Goal: Information Seeking & Learning: Learn about a topic

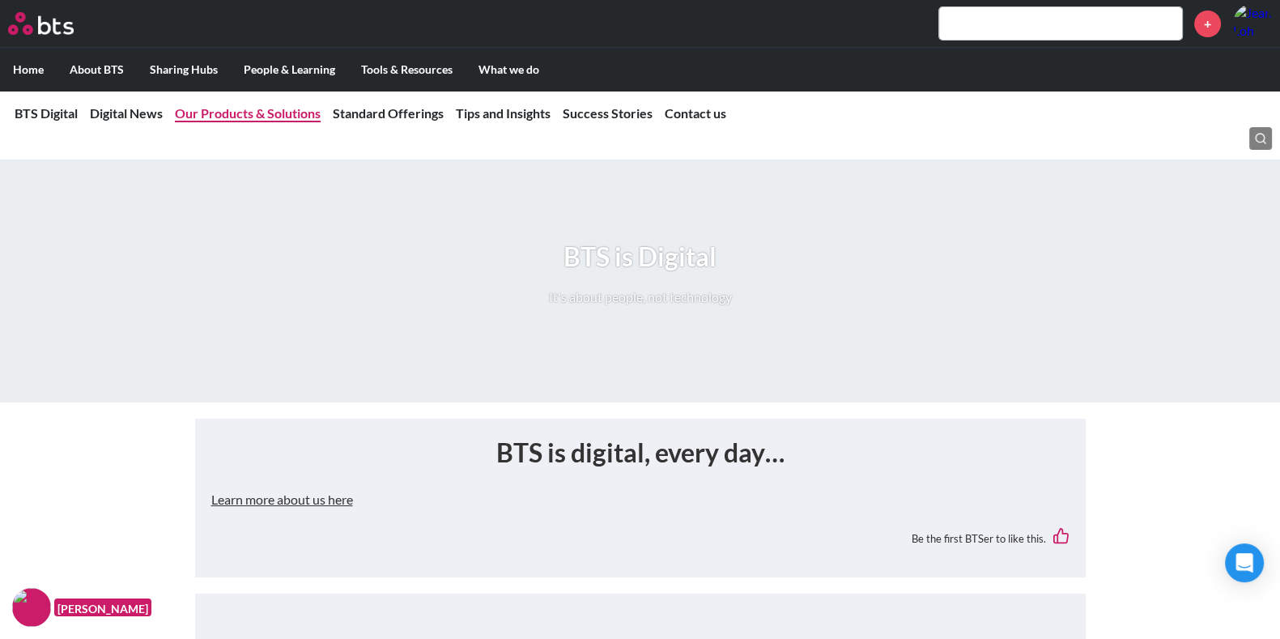
click at [282, 115] on link "Our Products & Solutions" at bounding box center [248, 112] width 146 height 15
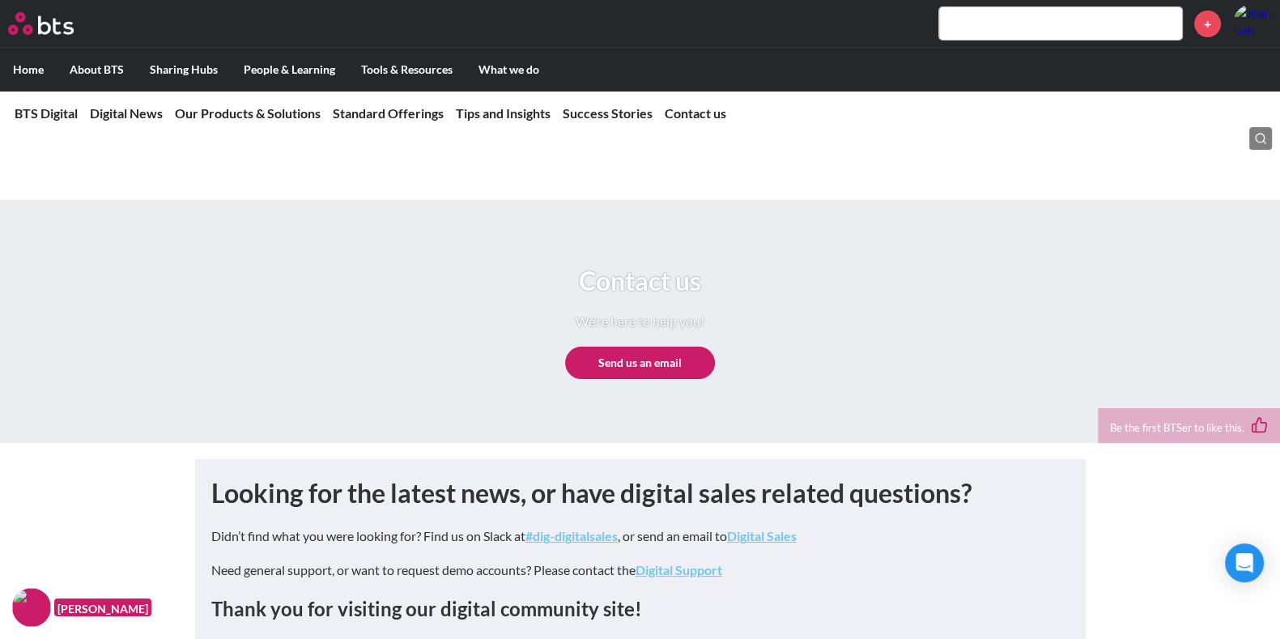
scroll to position [7717, 0]
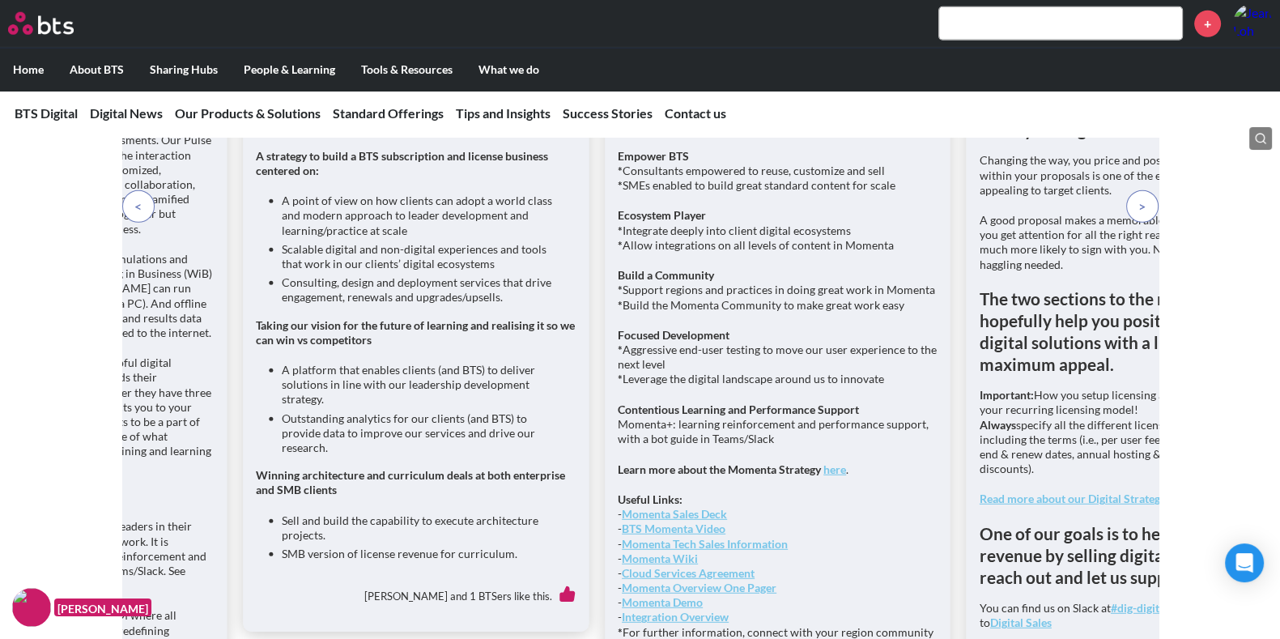
click at [320, 304] on li "Consulting, design and deployment services that drive engagement, renewals and …" at bounding box center [422, 289] width 281 height 29
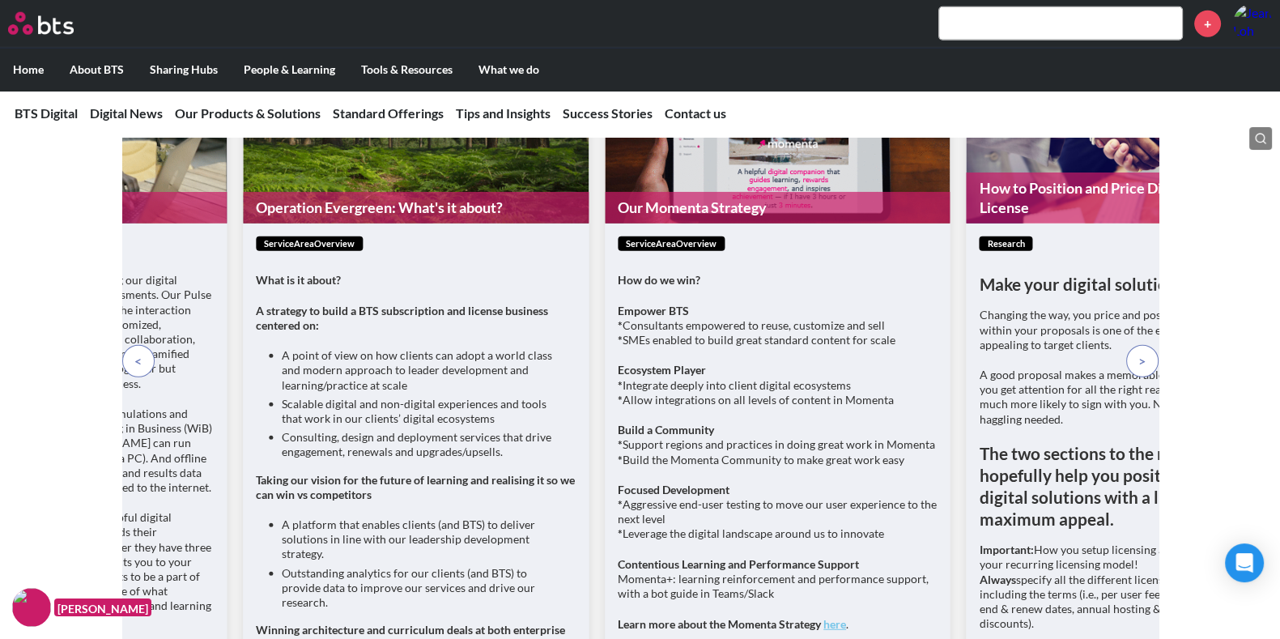
scroll to position [5324, 0]
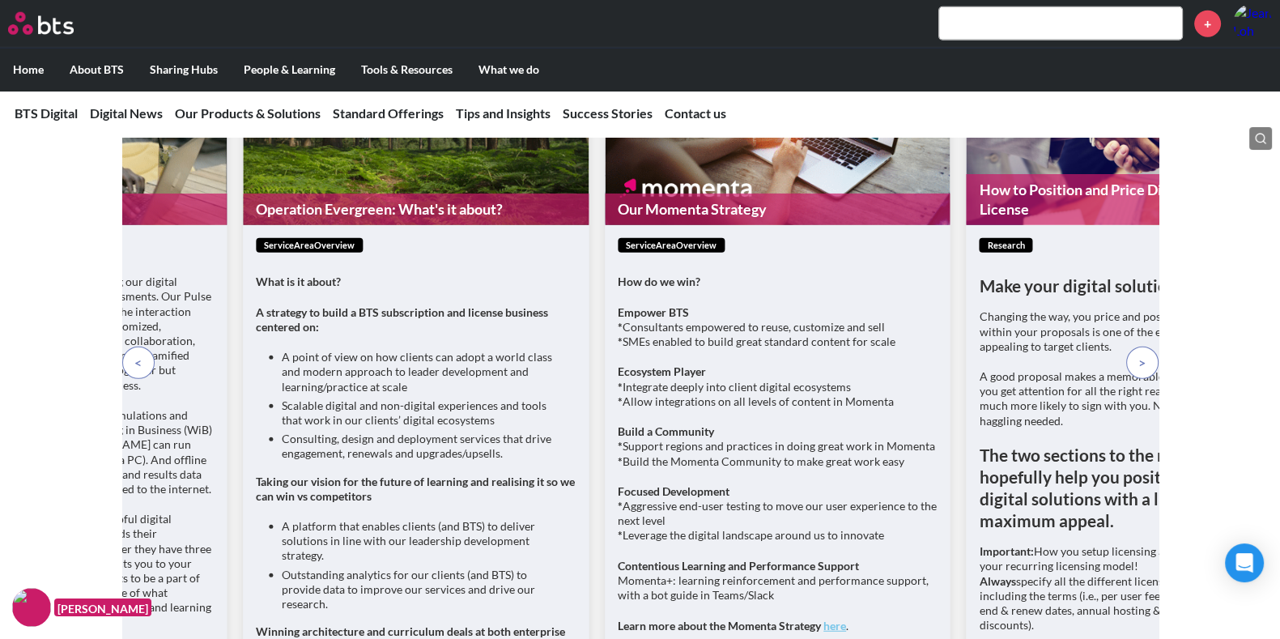
click at [1134, 379] on p at bounding box center [1142, 363] width 32 height 32
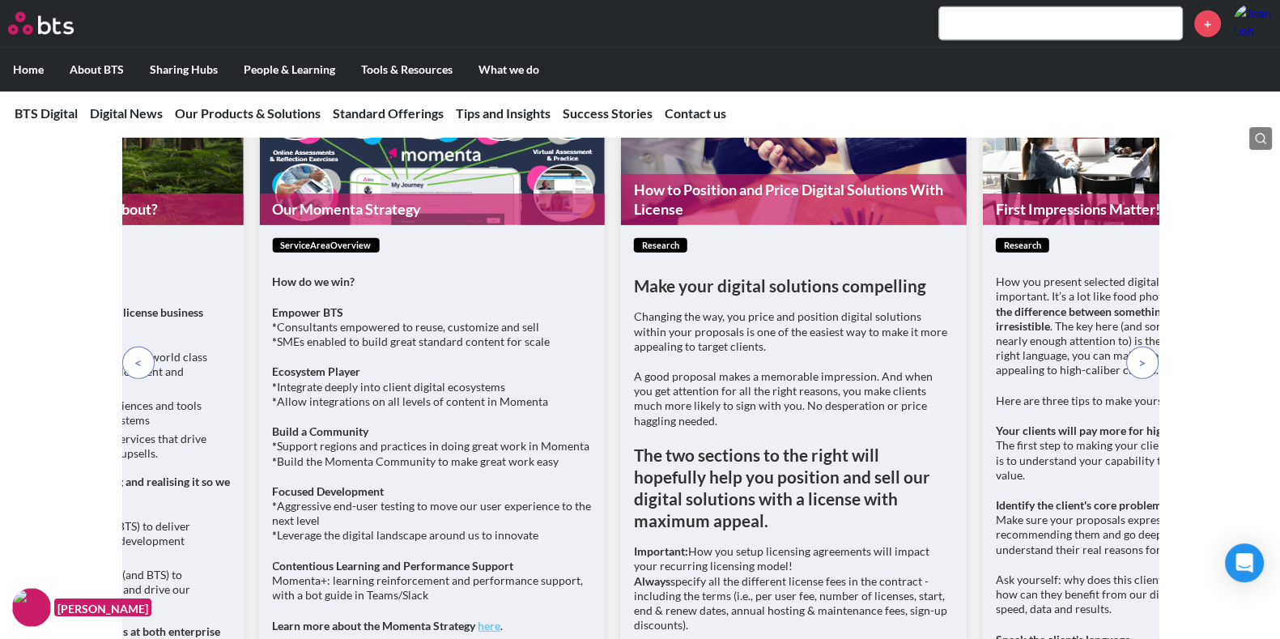
click at [1147, 379] on p at bounding box center [1142, 363] width 32 height 32
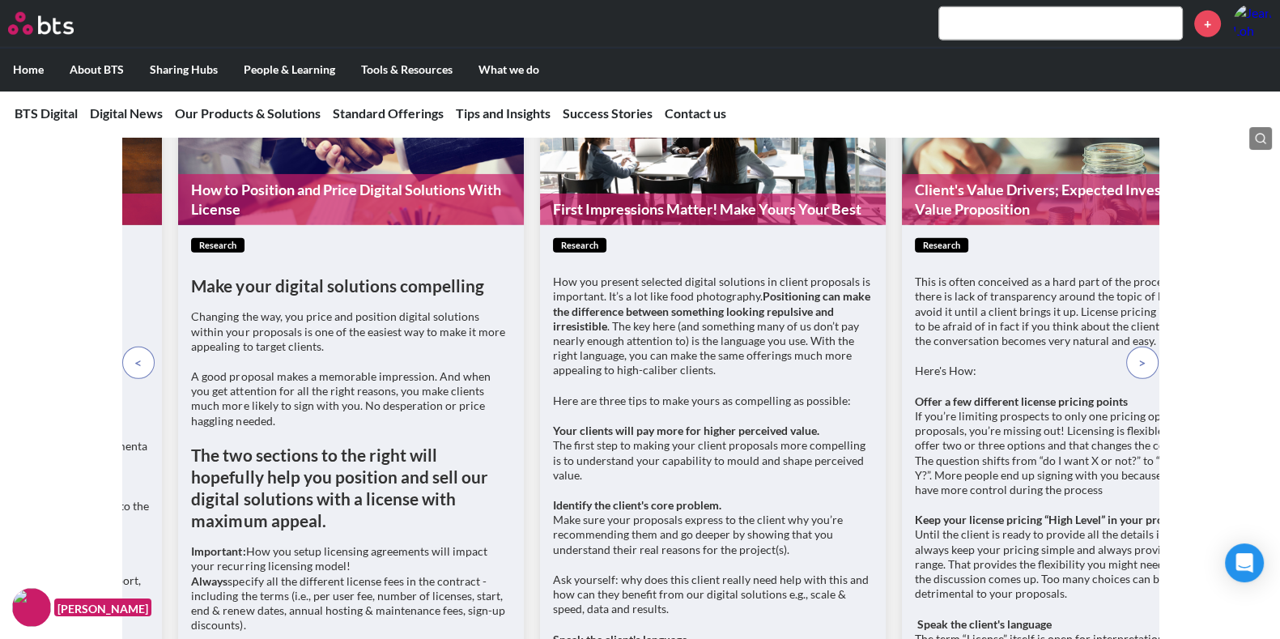
click at [1147, 379] on p at bounding box center [1142, 363] width 32 height 32
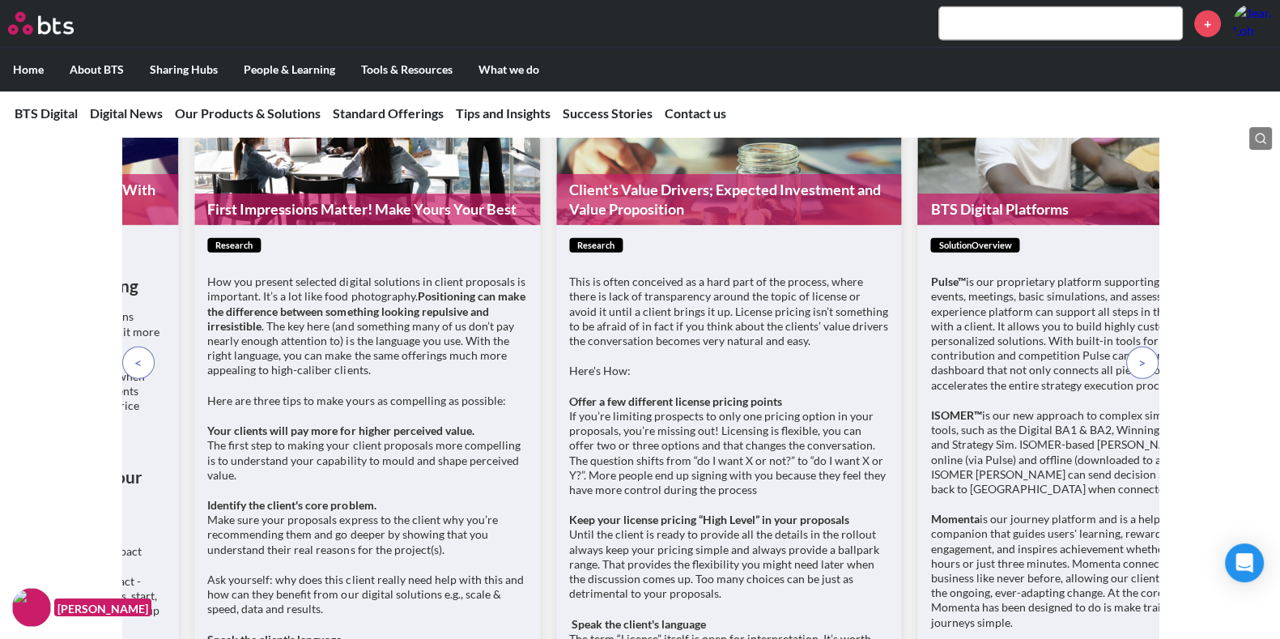
click at [1147, 379] on p at bounding box center [1142, 363] width 32 height 32
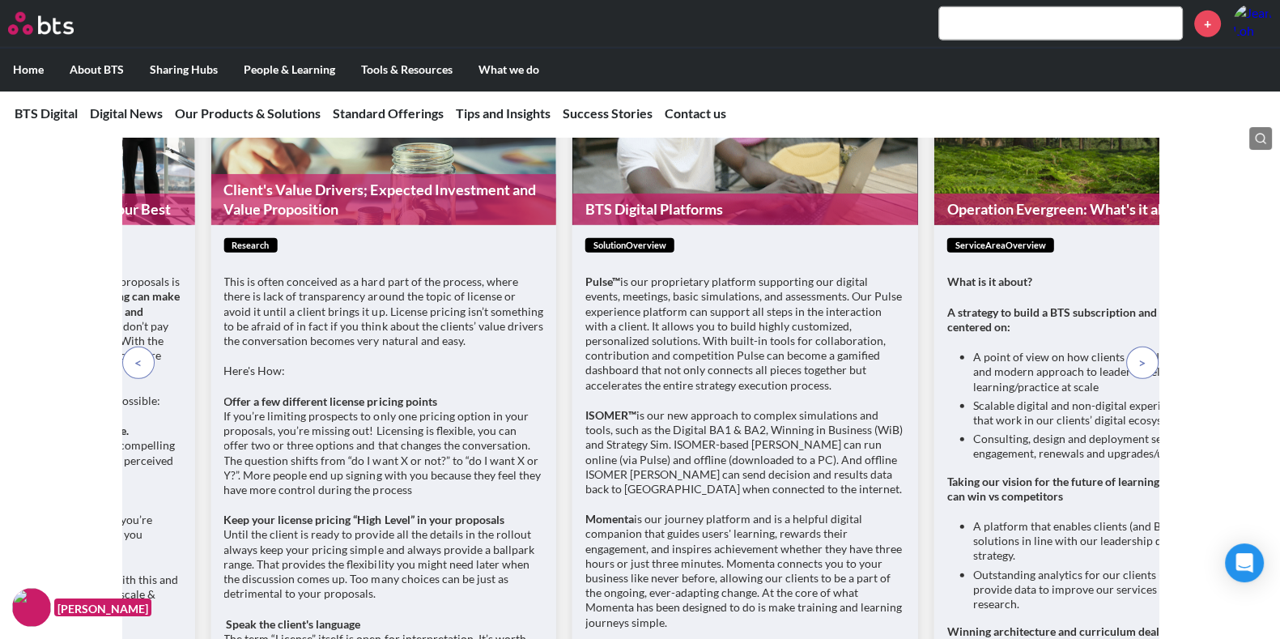
click at [1147, 379] on p at bounding box center [1142, 363] width 32 height 32
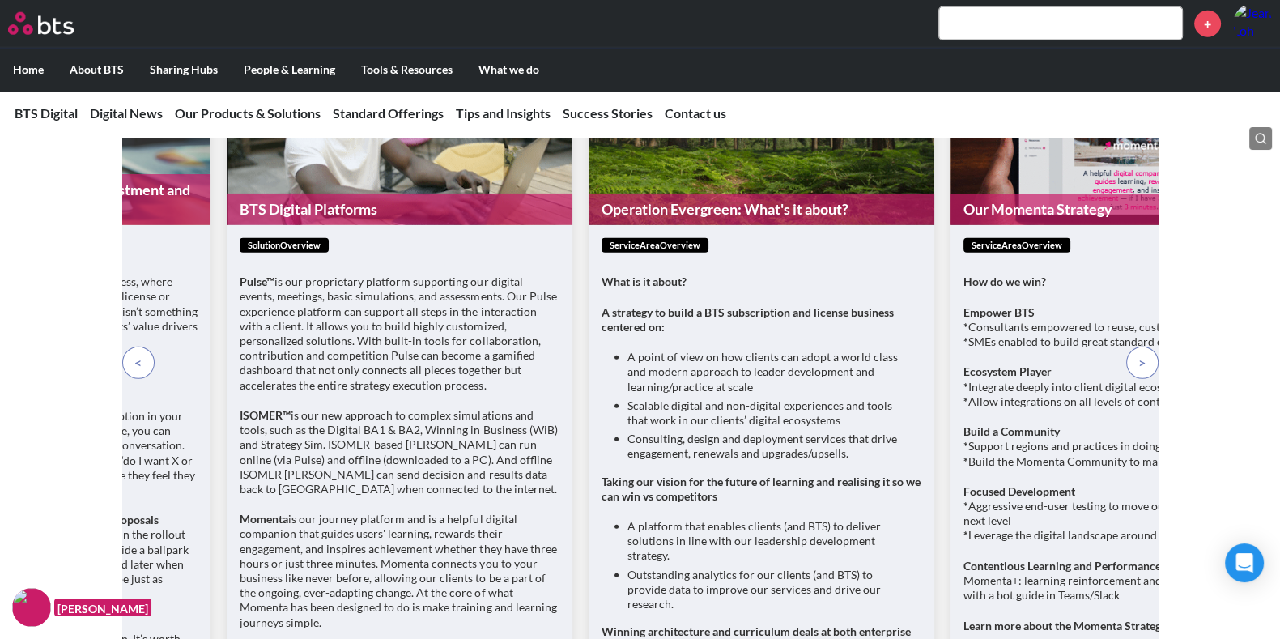
click at [1147, 379] on p at bounding box center [1142, 363] width 32 height 32
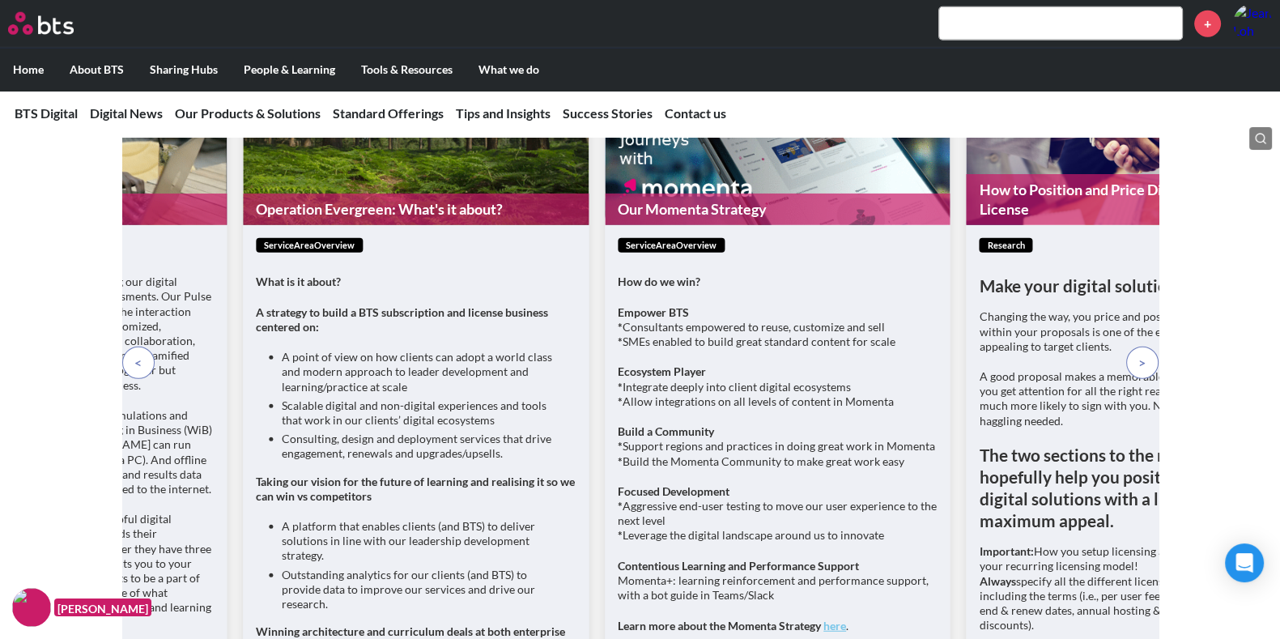
click at [1147, 379] on p at bounding box center [1142, 363] width 32 height 32
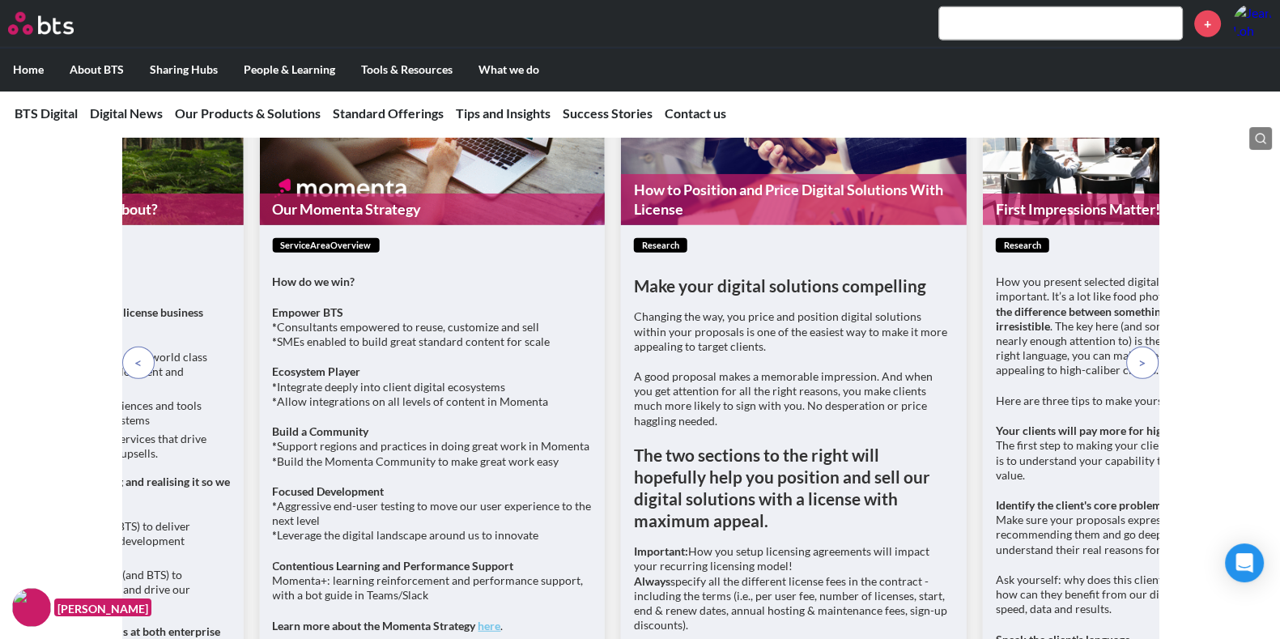
click at [1147, 379] on p at bounding box center [1142, 363] width 32 height 32
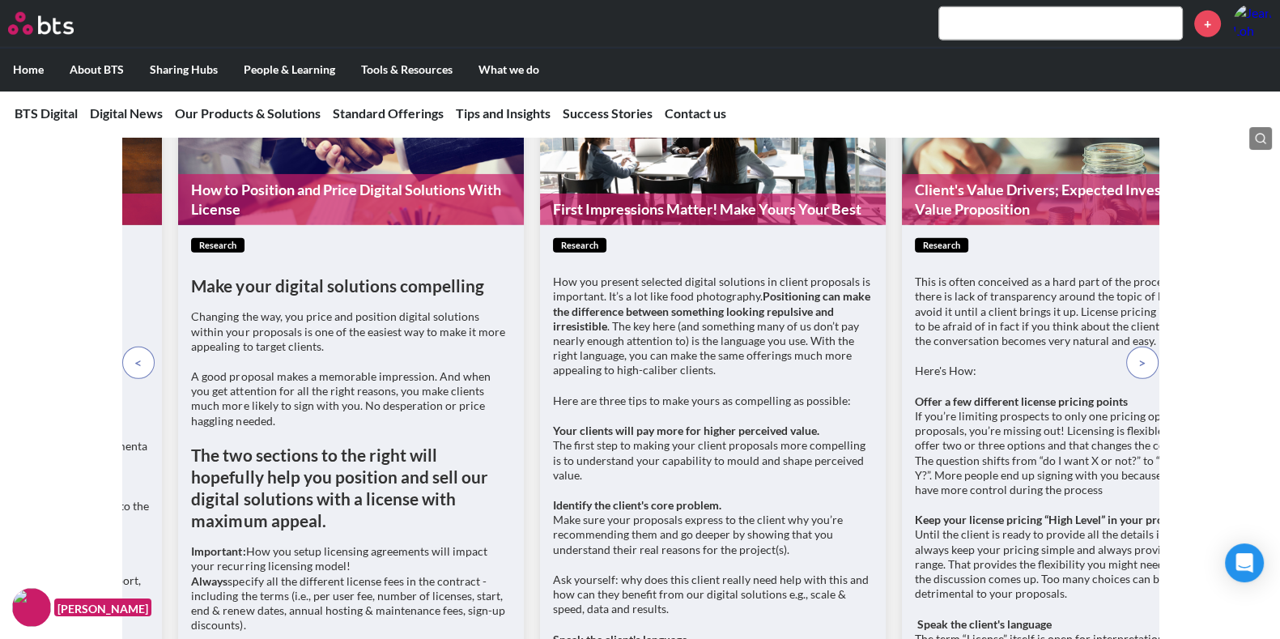
click at [1147, 379] on p at bounding box center [1142, 363] width 32 height 32
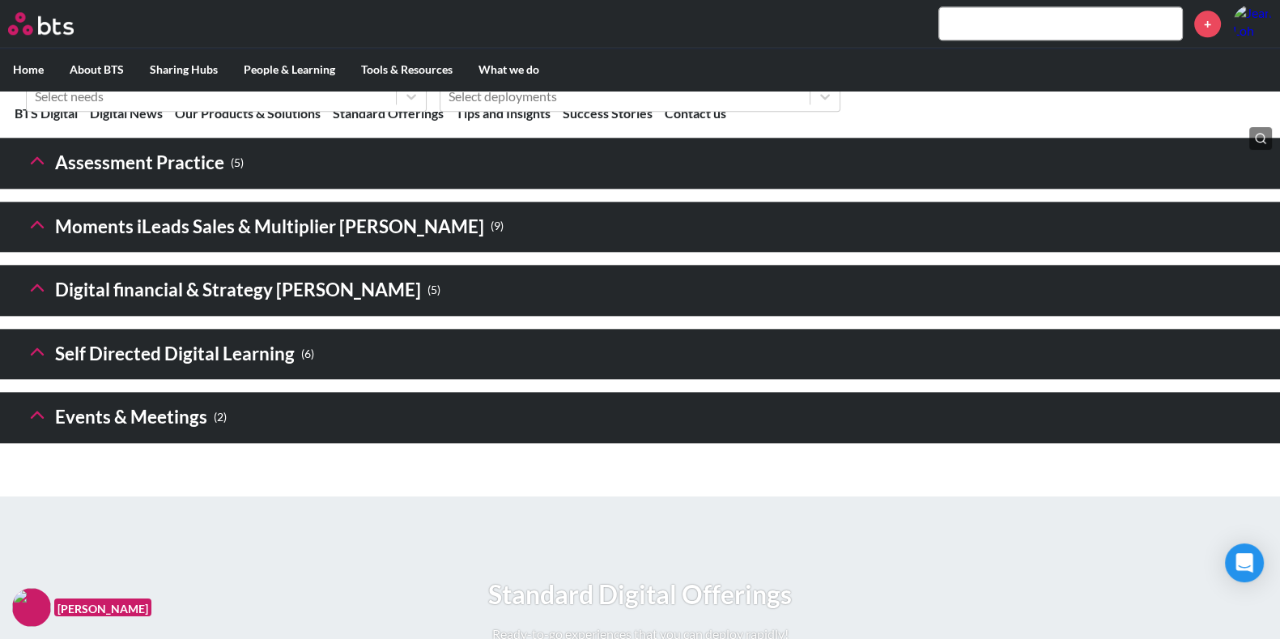
scroll to position [2300, 0]
click at [53, 181] on h3 "Assessment Practice ( 5 )" at bounding box center [135, 163] width 218 height 35
click at [33, 164] on polyline at bounding box center [37, 161] width 11 height 6
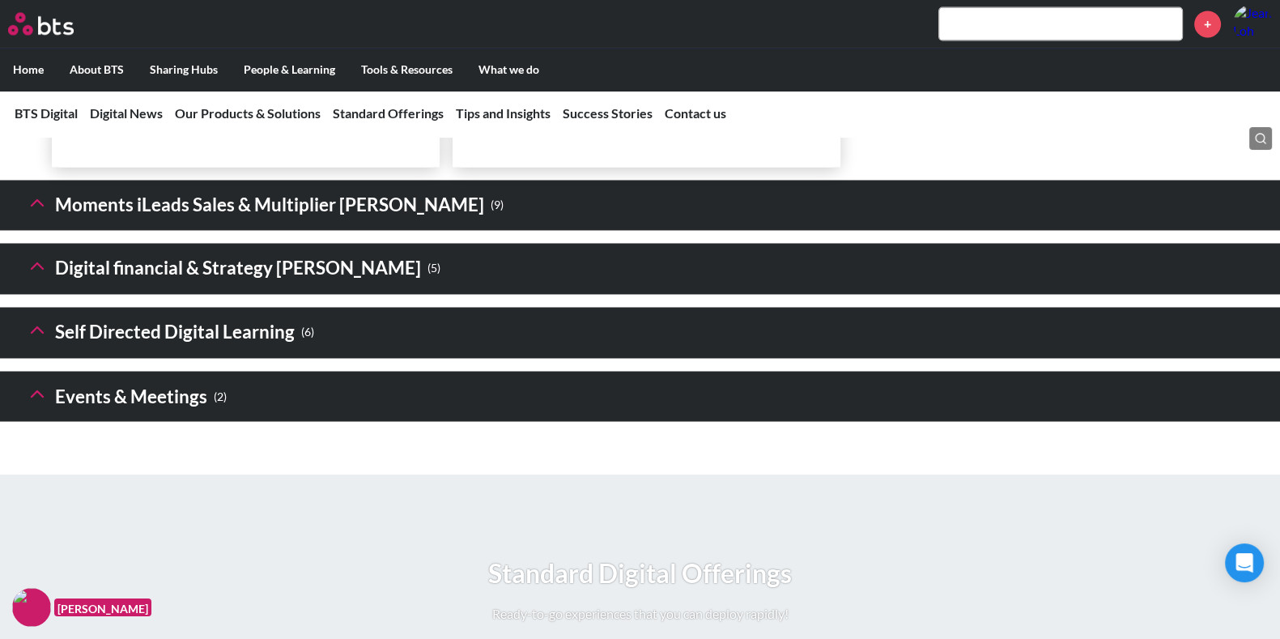
scroll to position [3463, 0]
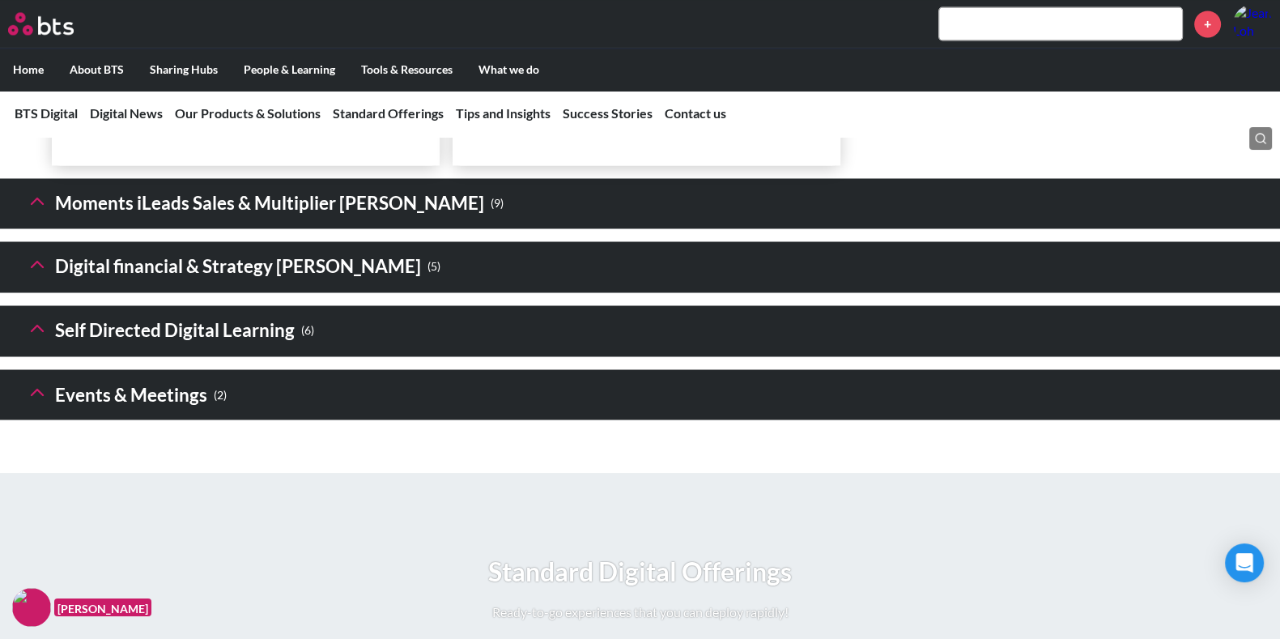
click at [40, 339] on icon at bounding box center [37, 328] width 23 height 23
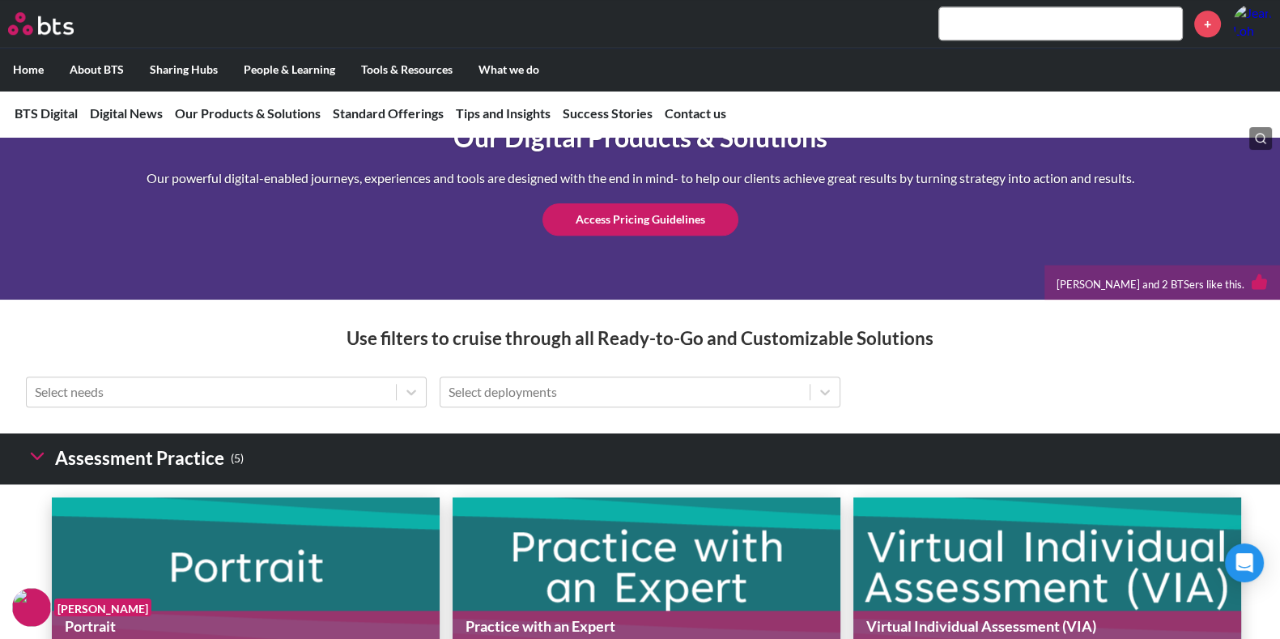
scroll to position [1998, 0]
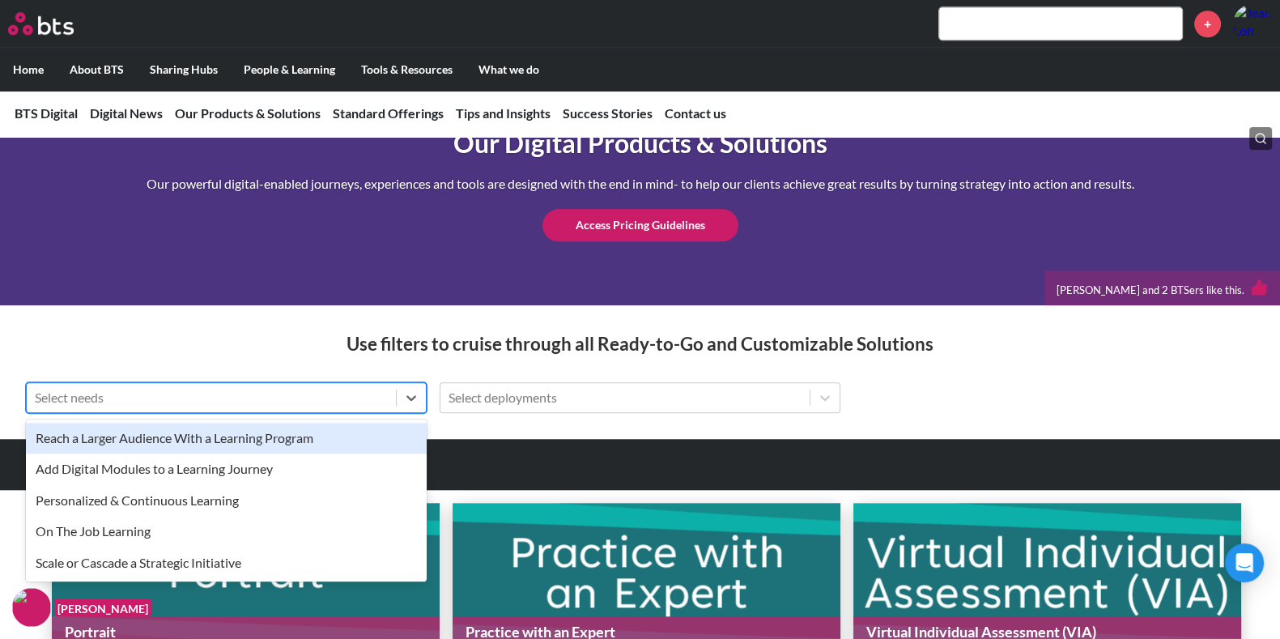
click at [201, 408] on div at bounding box center [211, 397] width 353 height 21
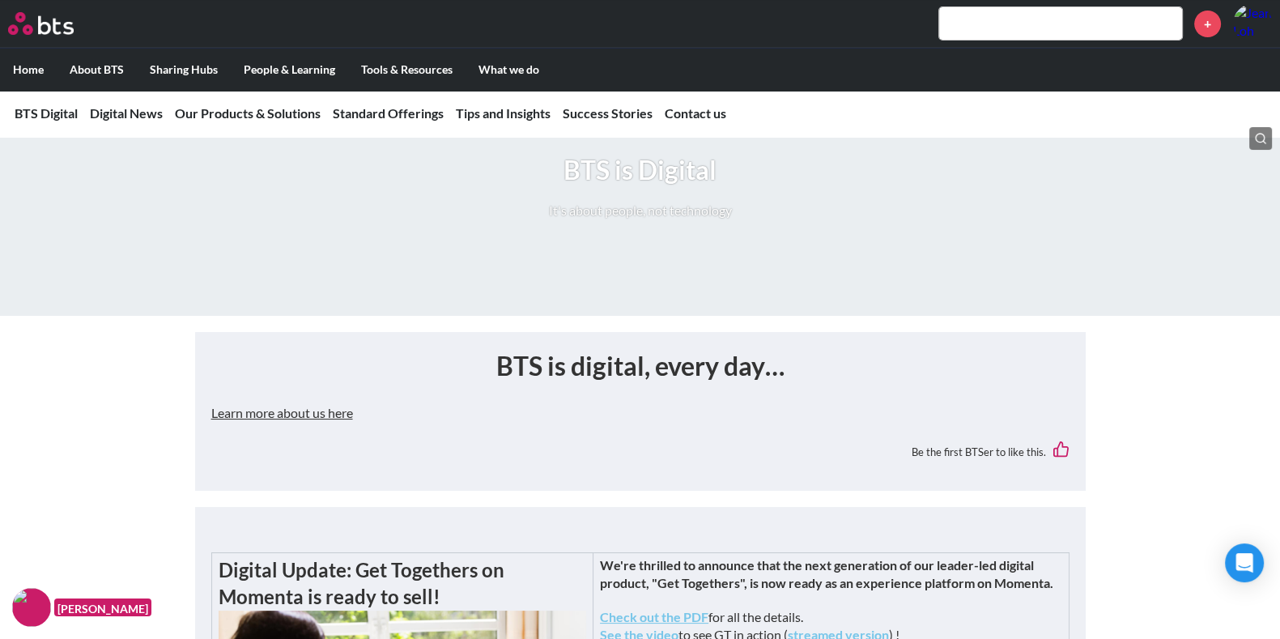
scroll to position [0, 0]
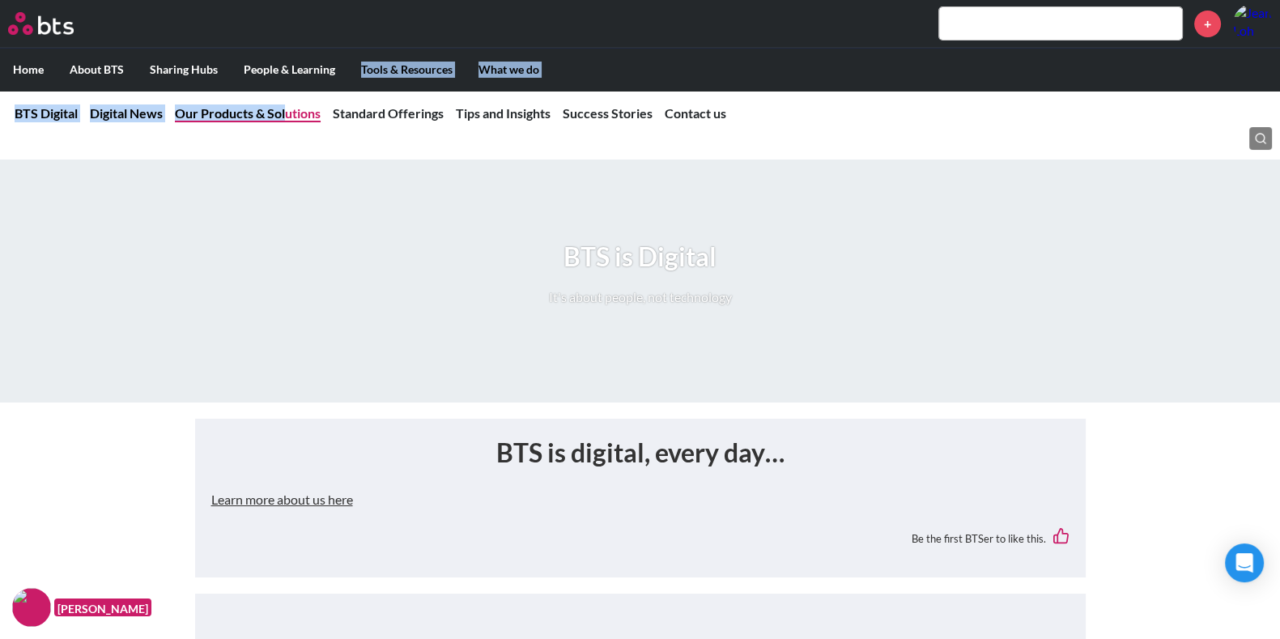
drag, startPoint x: 275, startPoint y: 100, endPoint x: 285, endPoint y: 107, distance: 11.7
click at [285, 107] on link "Our Products & Solutions" at bounding box center [248, 112] width 146 height 15
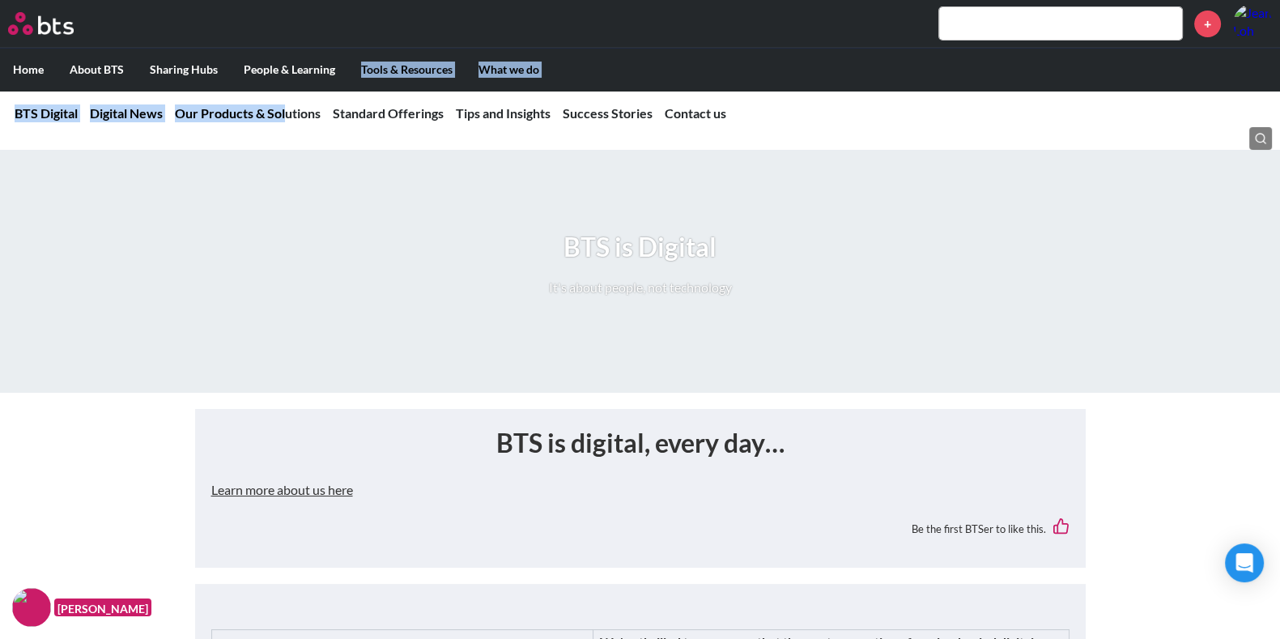
scroll to position [11, 0]
click at [305, 112] on link "Our Products & Solutions" at bounding box center [248, 112] width 146 height 15
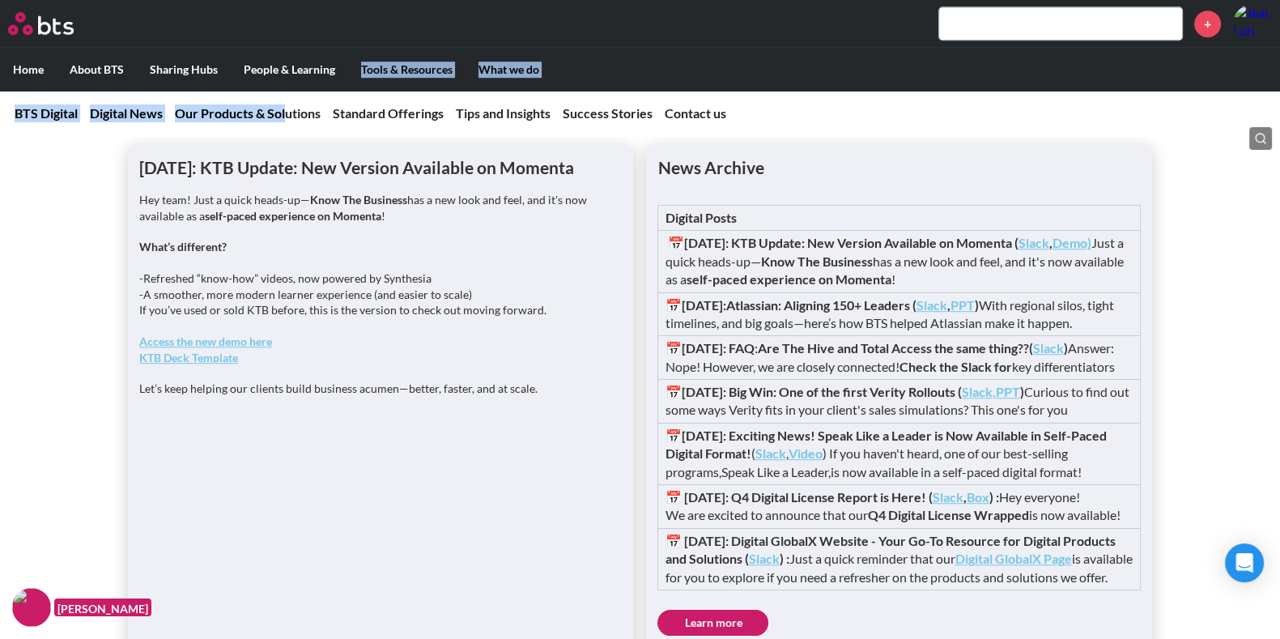
scroll to position [1335, 0]
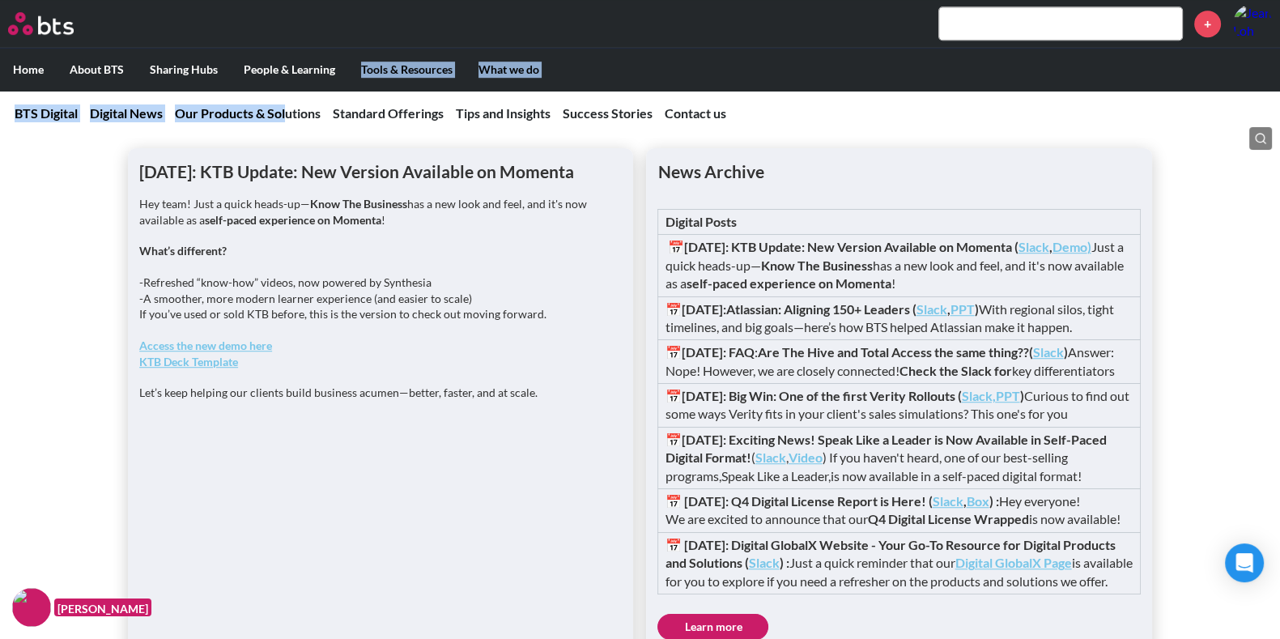
click at [216, 352] on strong "Access the new demo here" at bounding box center [205, 345] width 133 height 14
